Goal: Check status

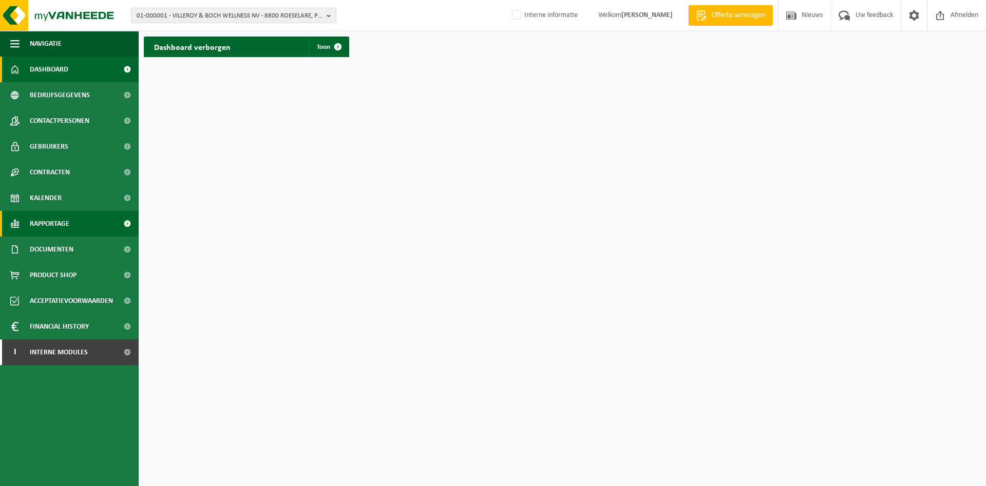
click at [60, 221] on span "Rapportage" at bounding box center [50, 224] width 40 height 26
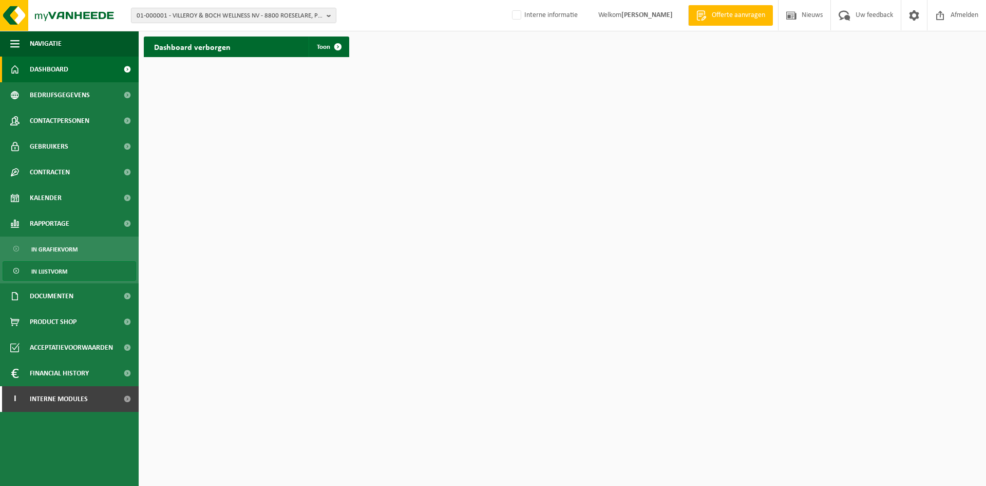
click at [46, 267] on span "In lijstvorm" at bounding box center [49, 272] width 36 height 20
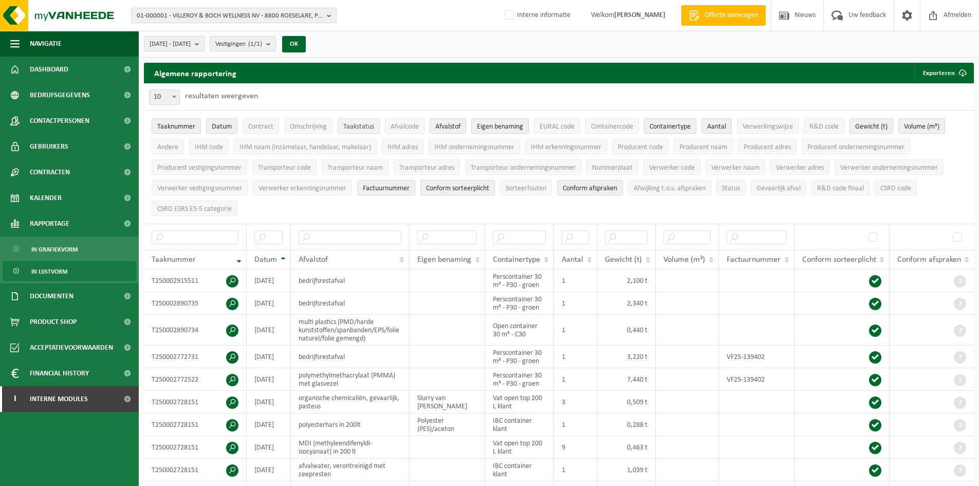
click at [355, 124] on span "Taakstatus" at bounding box center [358, 127] width 31 height 8
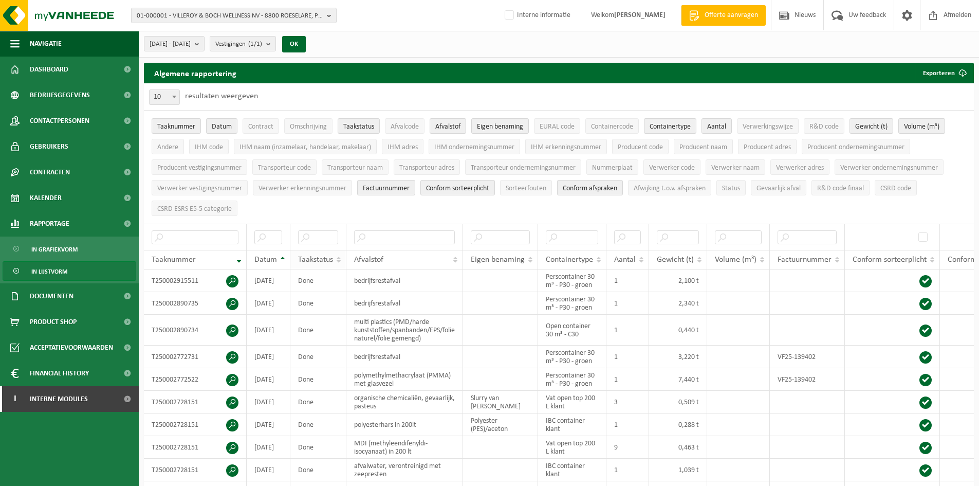
click at [307, 255] on span "Taakstatus" at bounding box center [315, 259] width 35 height 8
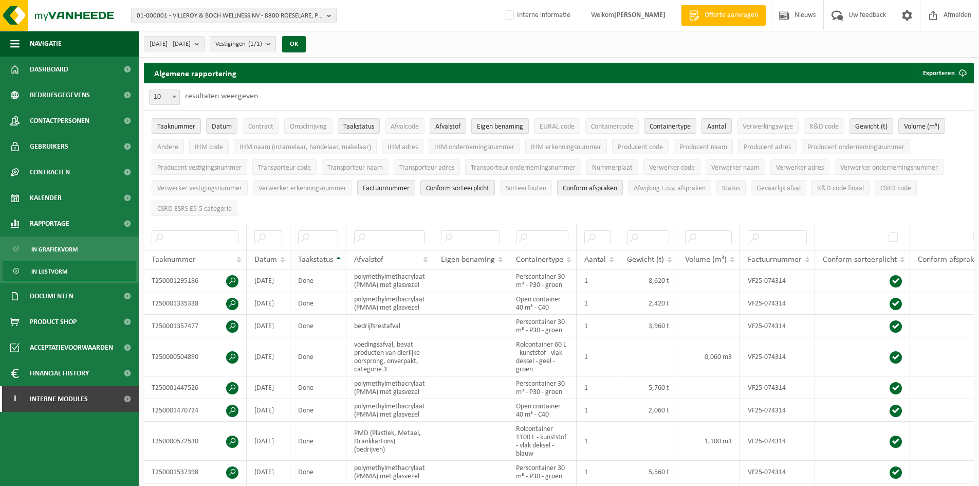
click at [307, 255] on span "Taakstatus" at bounding box center [315, 259] width 35 height 8
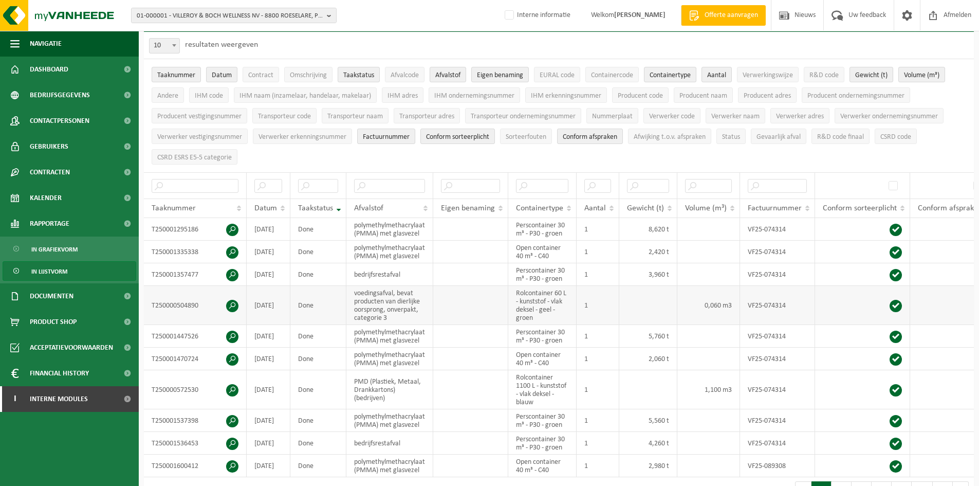
scroll to position [103, 0]
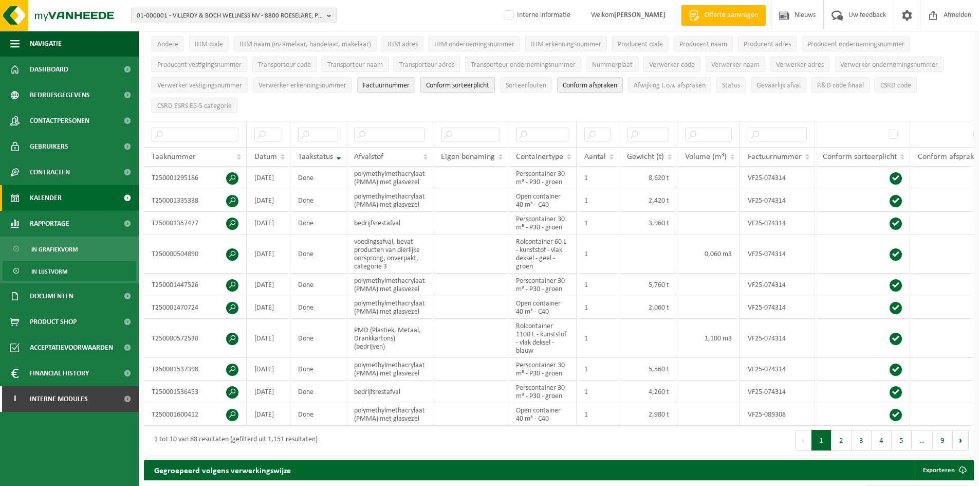
click at [54, 190] on span "Kalender" at bounding box center [46, 198] width 32 height 26
